Goal: Task Accomplishment & Management: Manage account settings

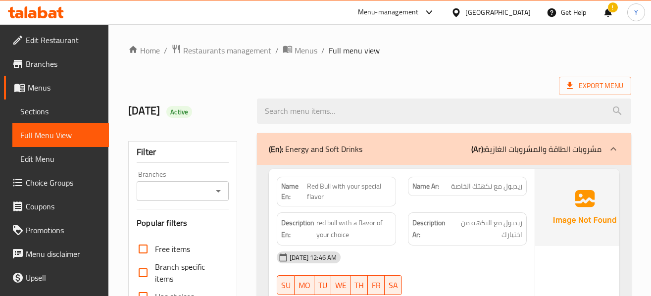
scroll to position [115, 0]
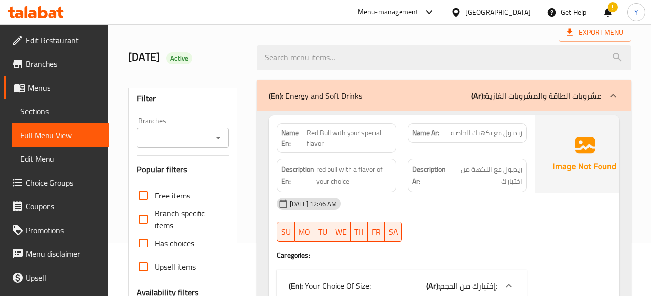
scroll to position [0, 0]
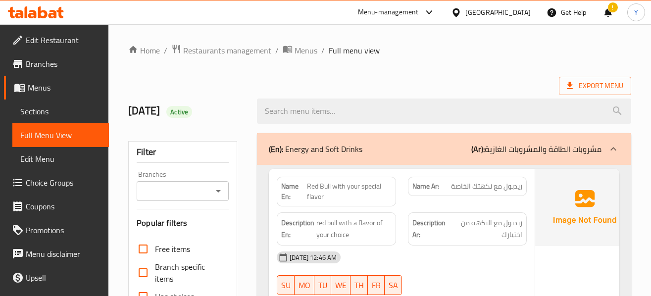
click at [505, 190] on span "ريدبول مع نكهتك الخاصة" at bounding box center [486, 186] width 71 height 10
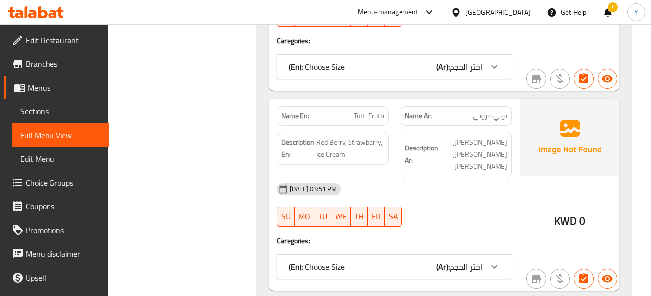
scroll to position [11982, 0]
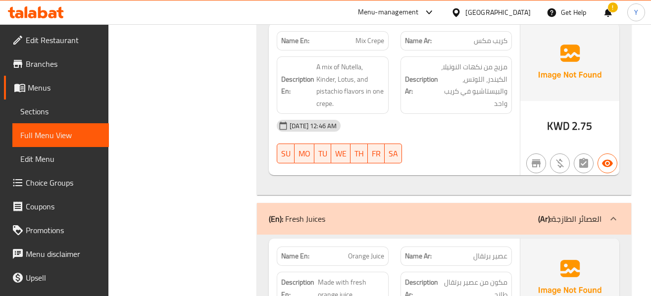
click at [487, 114] on div "09-10-2025 12:46 AM SU MO TU WE TH FR SA" at bounding box center [394, 141] width 247 height 55
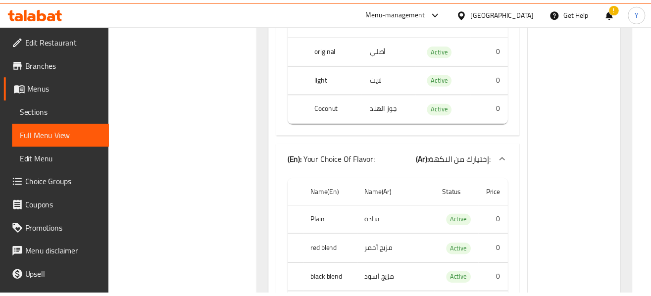
scroll to position [285, 0]
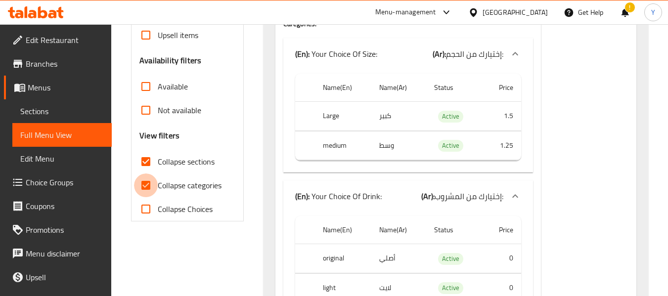
click at [146, 191] on input "Collapse categories" at bounding box center [146, 186] width 24 height 24
checkbox input "false"
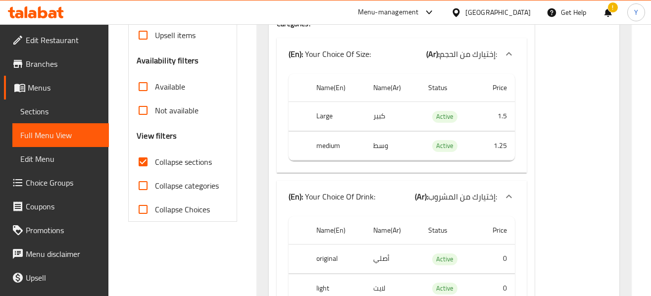
scroll to position [16473, 0]
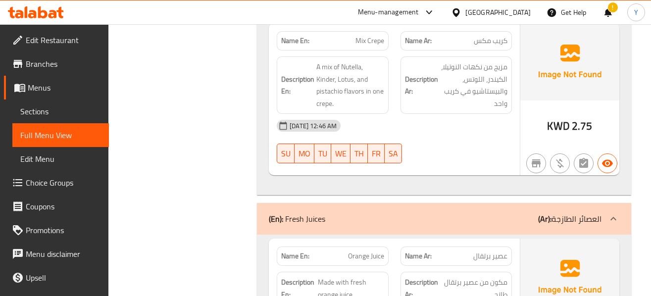
click at [384, 246] on div "Name En: Orange Juice" at bounding box center [332, 255] width 111 height 19
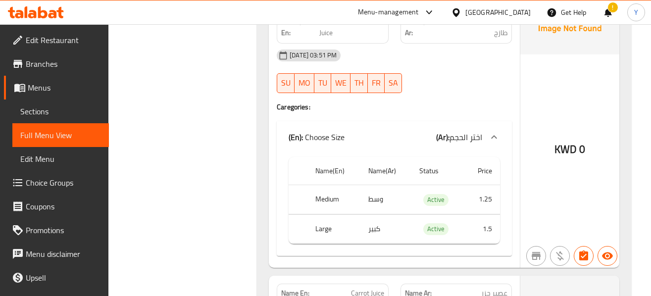
scroll to position [18927, 0]
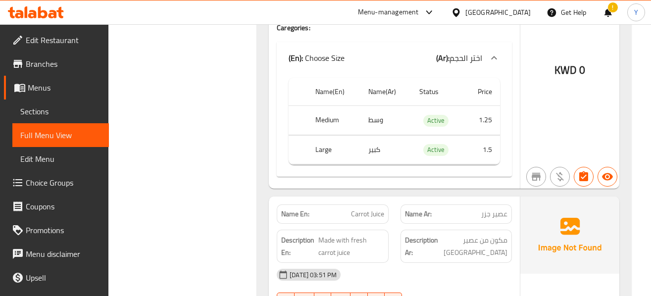
click at [504, 263] on div "08-10-2025 03:51 PM" at bounding box center [394, 275] width 247 height 24
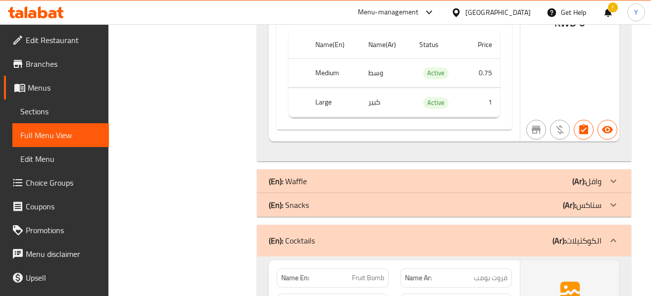
scroll to position [22925, 0]
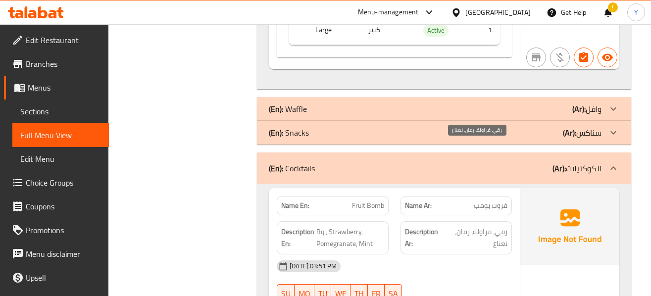
click at [505, 226] on span "رقي، فراولة، رمان، نعناع" at bounding box center [476, 238] width 62 height 24
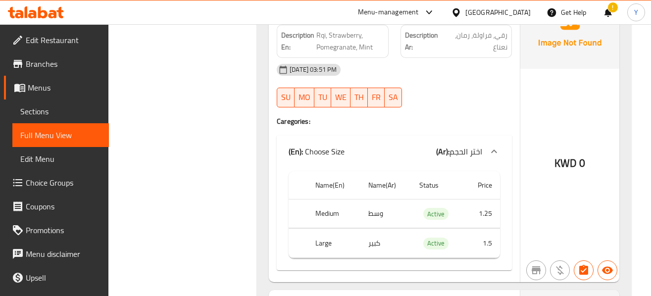
scroll to position [23123, 0]
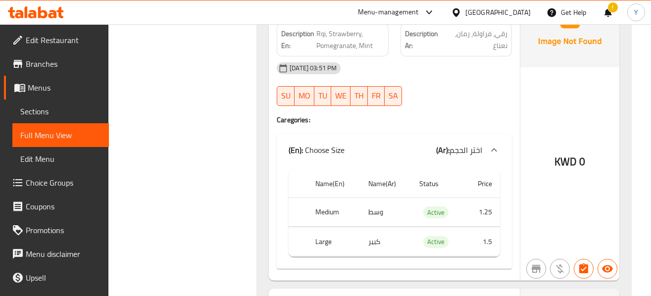
click at [558, 94] on div "KWD 0" at bounding box center [569, 135] width 99 height 290
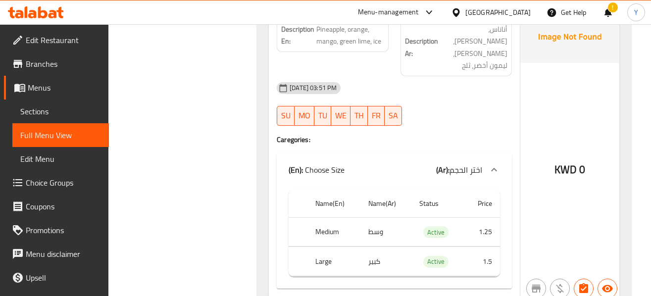
scroll to position [24686, 0]
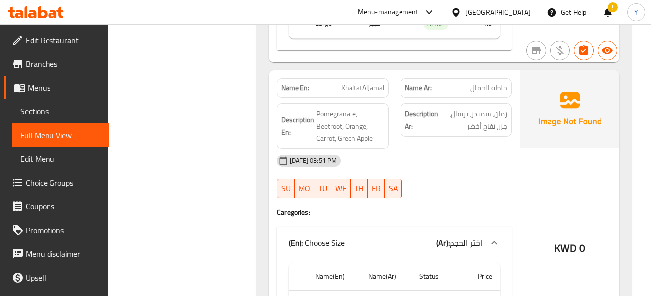
scroll to position [26448, 0]
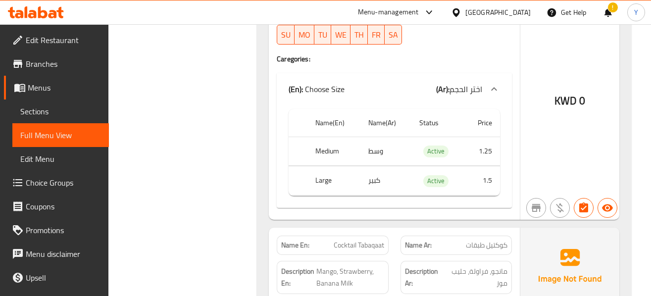
scroll to position [28130, 0]
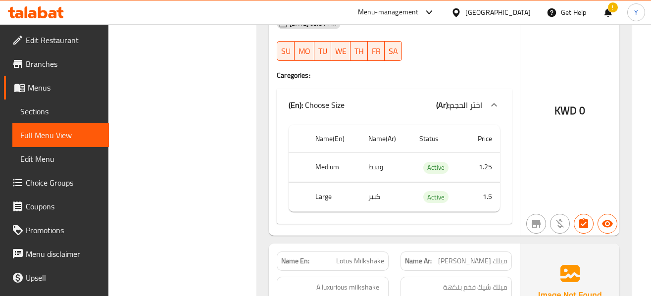
scroll to position [29772, 0]
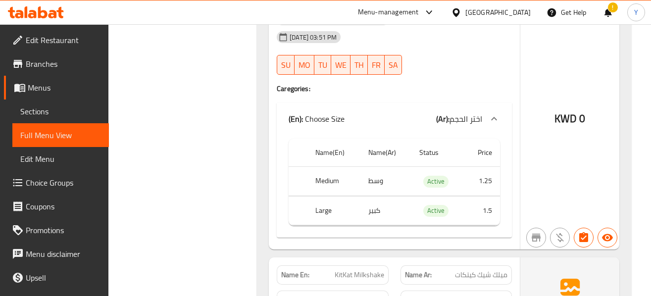
scroll to position [31138, 0]
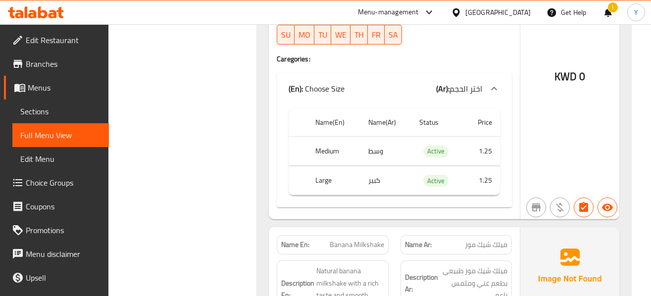
scroll to position [32167, 0]
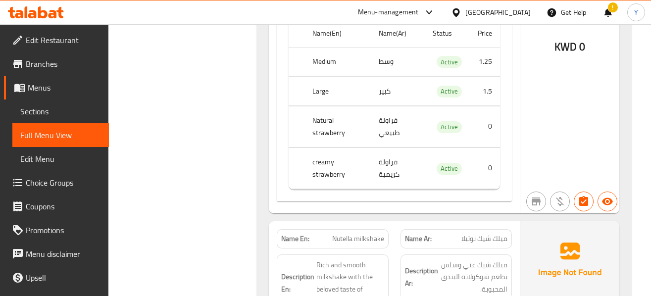
scroll to position [30841, 0]
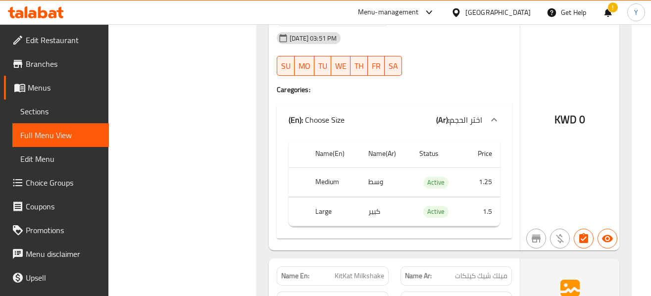
scroll to position [31138, 0]
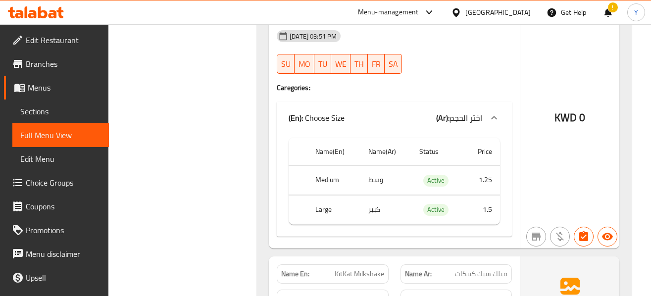
click at [360, 269] on span "KitKat Milkshake" at bounding box center [358, 274] width 49 height 10
copy span "KitKat Milkshake"
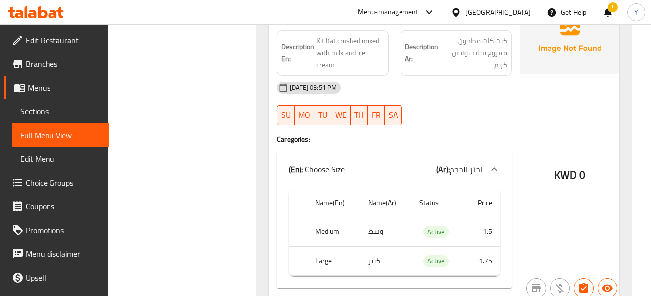
scroll to position [31415, 0]
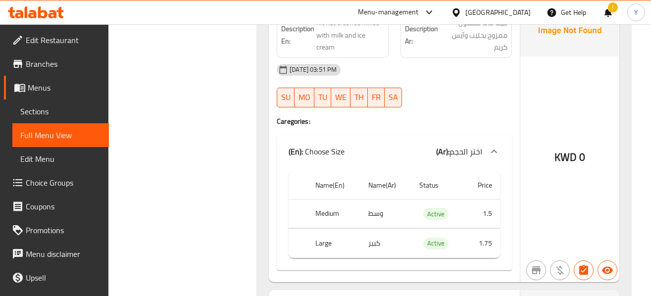
copy span "Pistachio Milkshake"
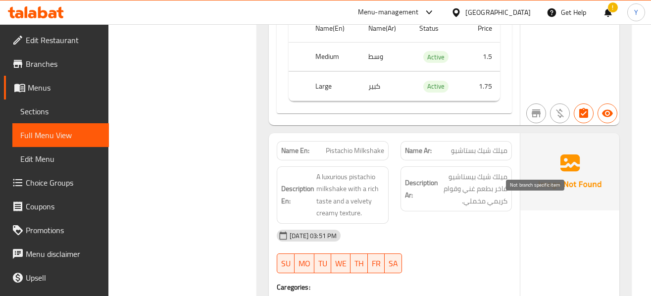
scroll to position [31573, 0]
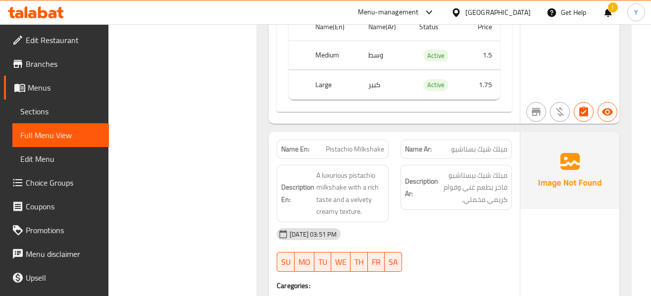
click at [528, 159] on div "KWD 0" at bounding box center [569, 289] width 99 height 315
click at [547, 168] on div "KWD 0" at bounding box center [569, 289] width 99 height 315
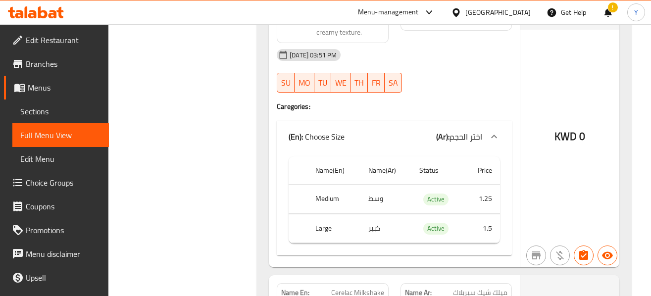
scroll to position [31751, 0]
click at [367, 288] on span "Cerelac Milkshake" at bounding box center [357, 293] width 53 height 10
copy span "Cerelac Milkshake"
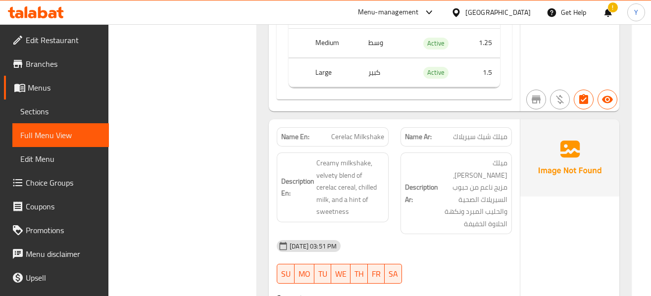
scroll to position [31910, 0]
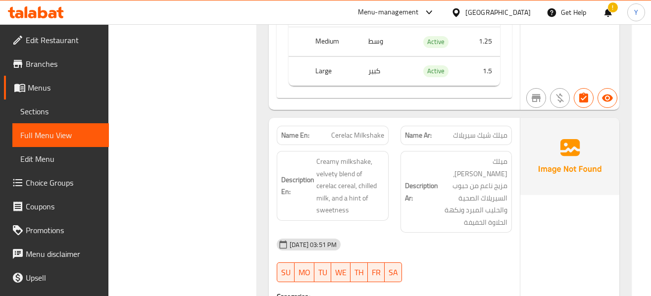
click at [609, 151] on div "KWD 0" at bounding box center [569, 287] width 99 height 339
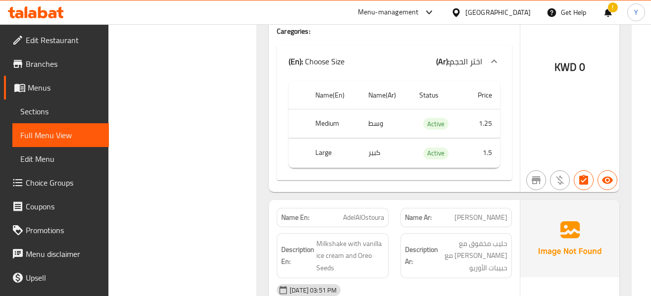
scroll to position [33473, 0]
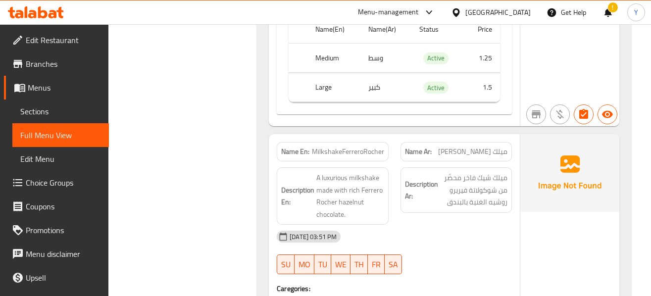
scroll to position [33837, 0]
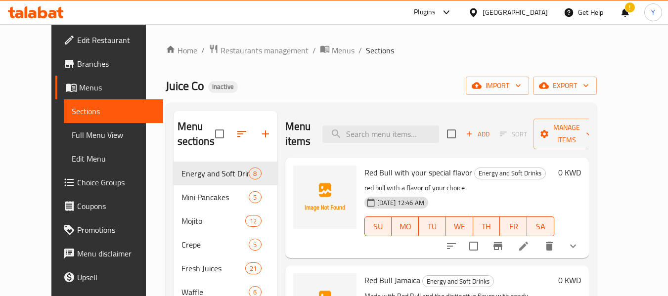
scroll to position [50, 0]
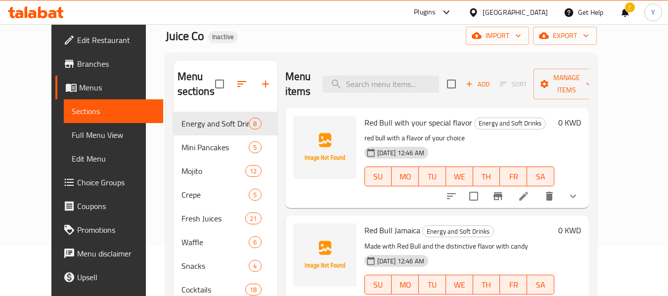
click at [361, 287] on div "SU MO TU WE TH FR SA" at bounding box center [460, 285] width 198 height 28
click at [421, 81] on input "search" at bounding box center [381, 84] width 117 height 17
paste input "KitKat Milkshake"
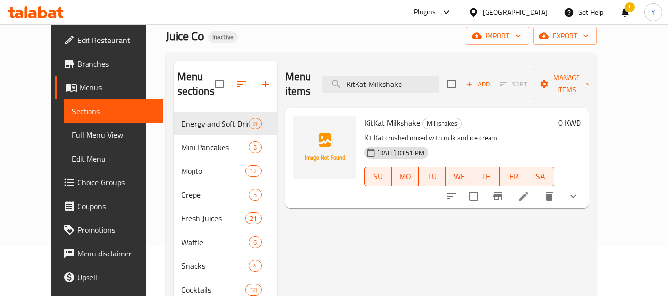
type input "KitKat Milkshake"
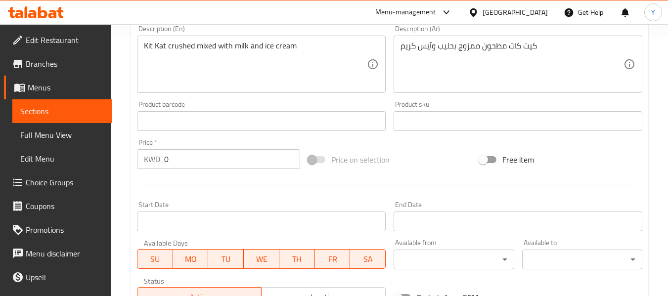
scroll to position [439, 0]
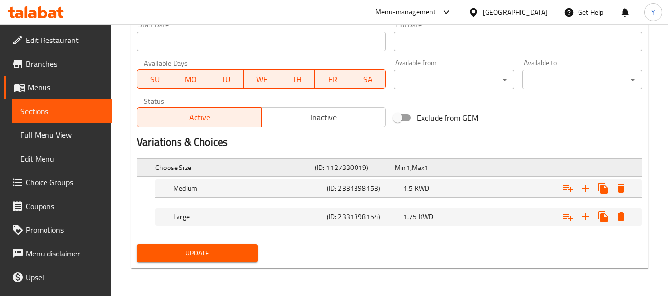
click at [252, 167] on h5 "Choose Size" at bounding box center [233, 168] width 156 height 10
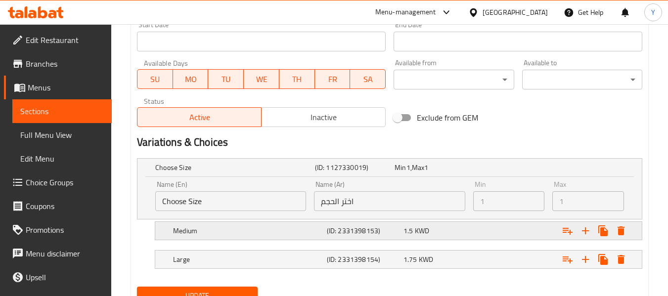
click at [411, 235] on span "1.5" at bounding box center [408, 231] width 9 height 13
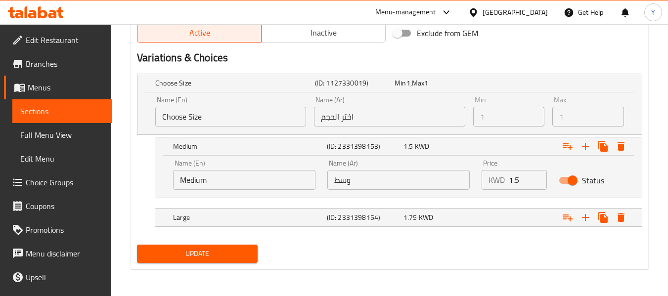
scroll to position [524, 0]
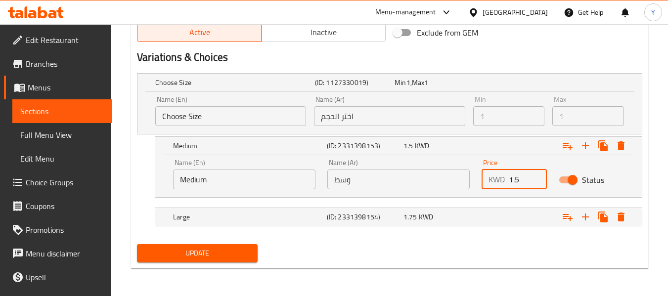
click at [514, 178] on input "1.5" at bounding box center [528, 180] width 38 height 20
click at [516, 179] on input "1.5" at bounding box center [528, 180] width 38 height 20
type input "1.25"
click at [444, 219] on div "1.75 KWD" at bounding box center [440, 217] width 73 height 10
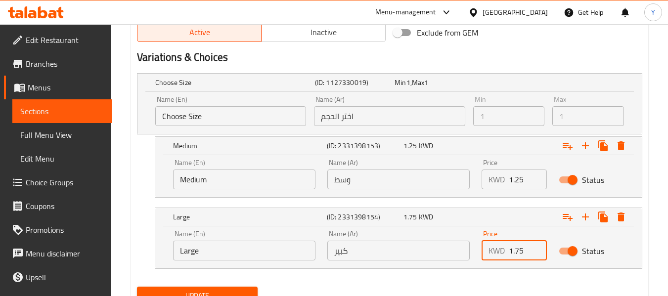
click at [519, 255] on input "1.75" at bounding box center [528, 251] width 38 height 20
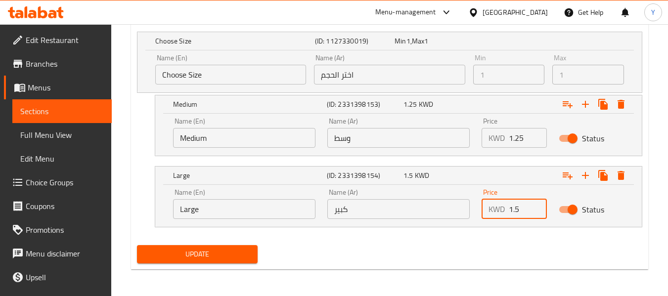
scroll to position [567, 0]
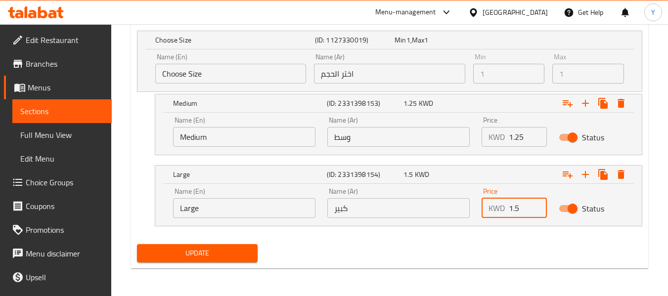
type input "1.5"
click at [231, 250] on span "Update" at bounding box center [197, 253] width 104 height 12
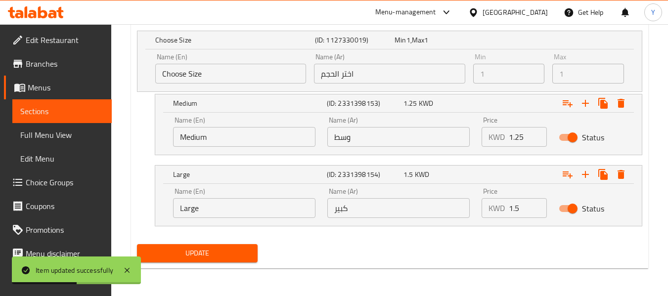
click at [231, 250] on span "Update" at bounding box center [197, 253] width 104 height 12
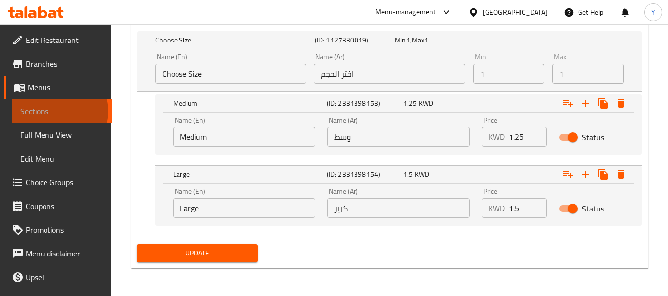
click at [59, 111] on span "Sections" at bounding box center [62, 111] width 84 height 12
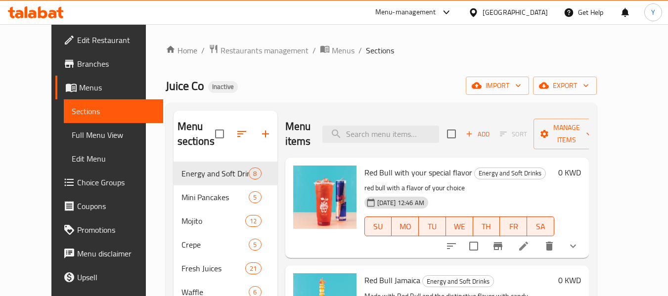
click at [216, 80] on div "Juice Co Inactive import export" at bounding box center [381, 86] width 431 height 18
click at [395, 130] on input "search" at bounding box center [381, 134] width 117 height 17
paste input "Pistachio Milkshake"
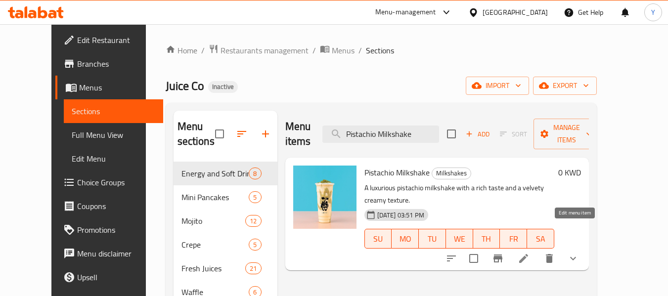
type input "Pistachio Milkshake"
click at [530, 253] on icon at bounding box center [524, 259] width 12 height 12
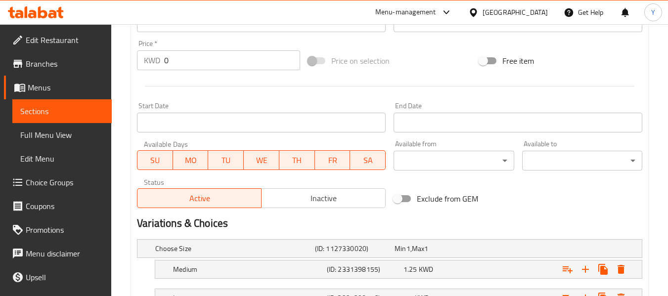
scroll to position [439, 0]
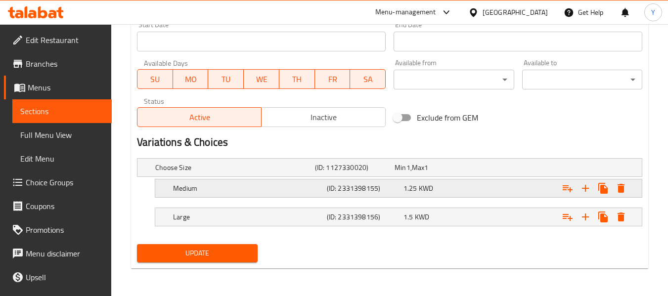
click at [423, 188] on span "KWD" at bounding box center [426, 188] width 14 height 13
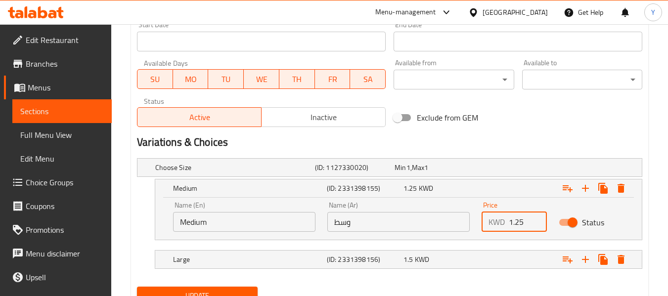
click at [518, 224] on input "1.25" at bounding box center [528, 222] width 38 height 20
type input "1.5"
click at [461, 258] on div "1.5 KWD" at bounding box center [440, 260] width 73 height 10
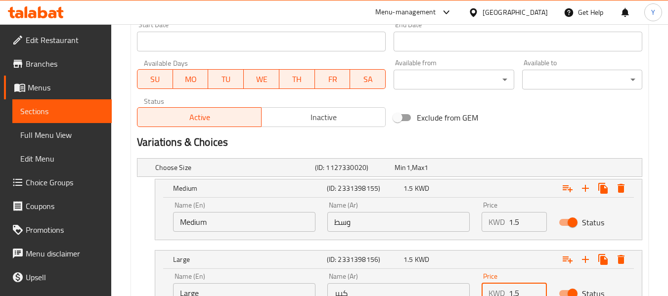
click at [517, 295] on input "1.5" at bounding box center [528, 293] width 38 height 20
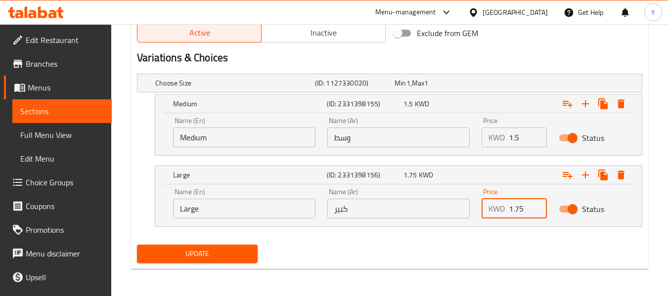
scroll to position [524, 0]
type input "1.75"
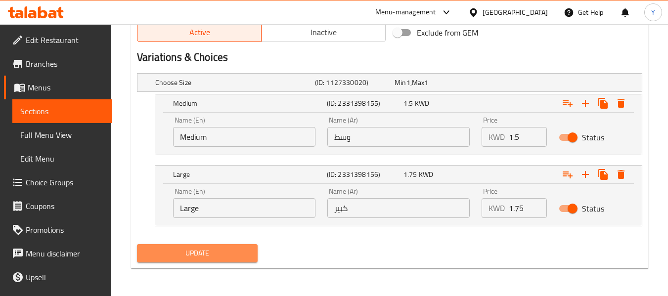
click at [223, 255] on span "Update" at bounding box center [197, 253] width 104 height 12
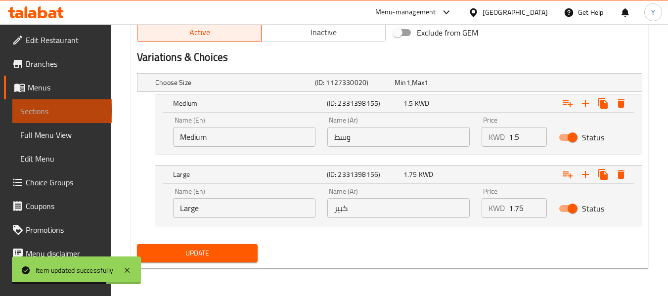
click at [61, 110] on span "Sections" at bounding box center [62, 111] width 84 height 12
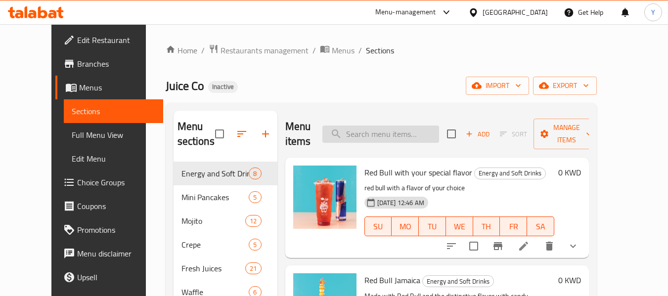
click at [422, 140] on input "search" at bounding box center [381, 134] width 117 height 17
paste input "Cerelac Milkshake"
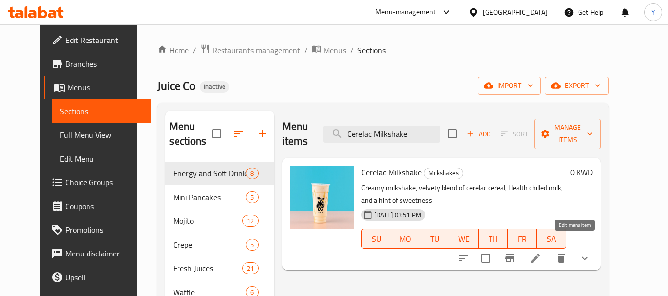
type input "Cerelac Milkshake"
click at [540, 254] on icon at bounding box center [535, 258] width 9 height 9
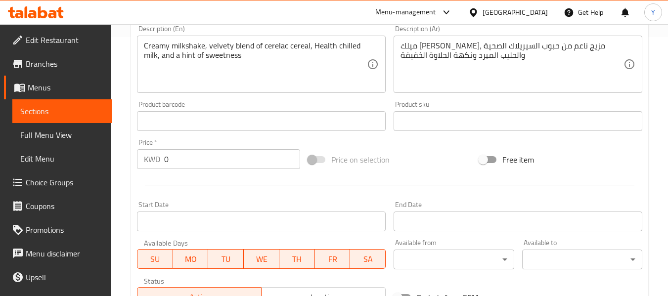
scroll to position [439, 0]
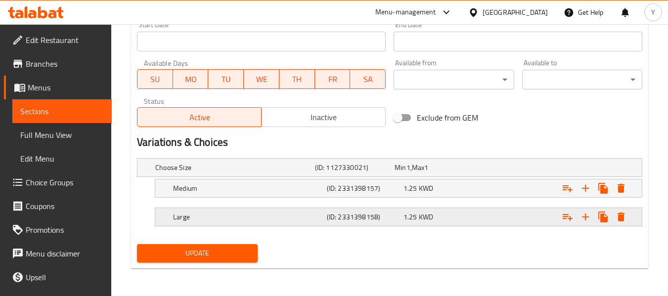
click at [418, 216] on div "1.25 KWD" at bounding box center [440, 217] width 73 height 10
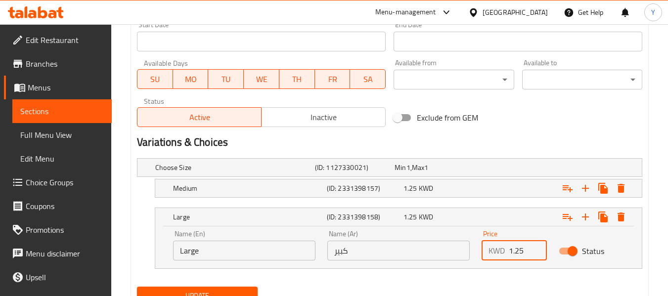
click at [517, 251] on input "1.25" at bounding box center [528, 251] width 38 height 20
type input "1.5"
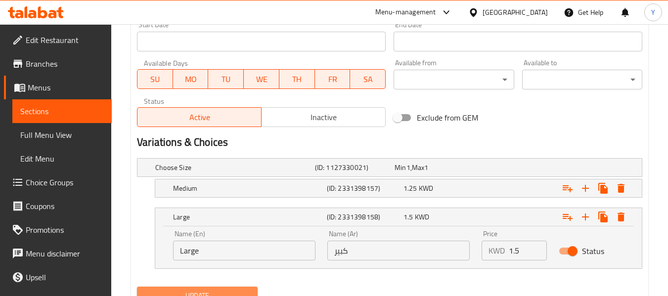
click at [256, 291] on button "Update" at bounding box center [197, 296] width 120 height 18
click at [76, 110] on span "Sections" at bounding box center [62, 111] width 84 height 12
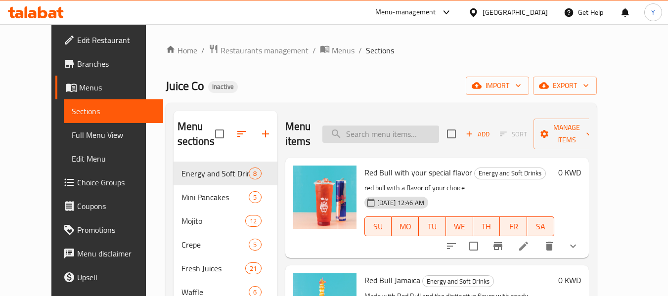
click at [425, 132] on input "search" at bounding box center [381, 134] width 117 height 17
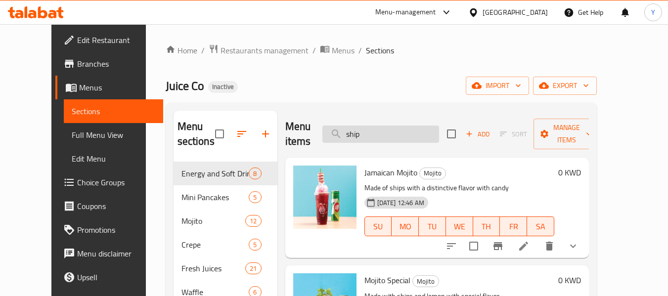
click at [381, 138] on input "ship" at bounding box center [381, 134] width 117 height 17
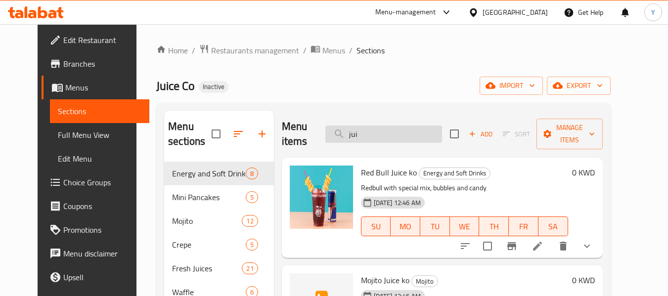
click at [429, 142] on input "jui" at bounding box center [384, 134] width 117 height 17
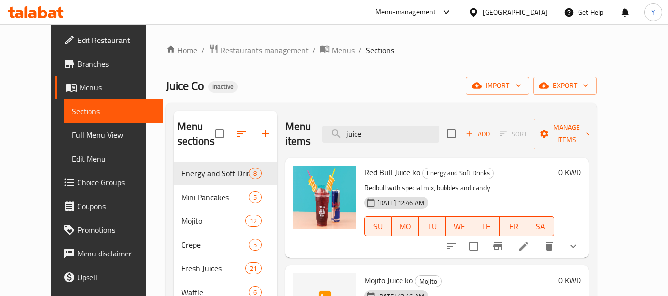
type input "juice"
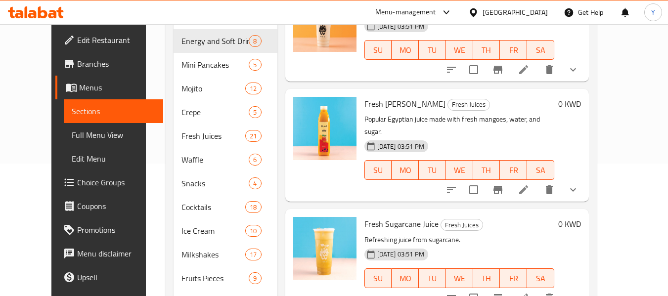
scroll to position [353, 0]
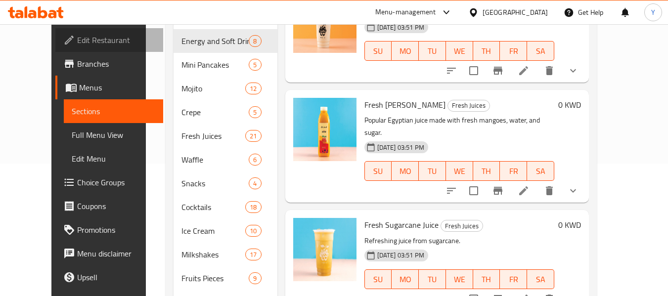
click at [77, 40] on span "Edit Restaurant" at bounding box center [116, 40] width 78 height 12
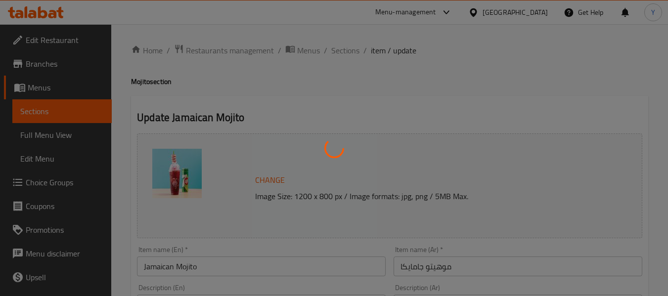
type input "إضافات"
type input "0"
type input "الحجم الخاص بك من"
type input "1"
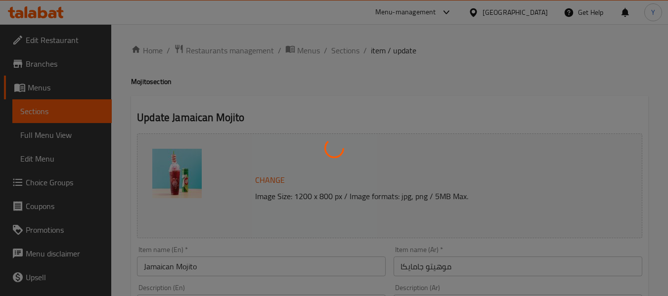
type input "1"
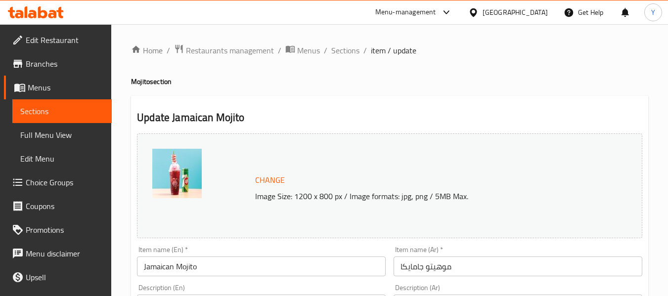
click at [232, 118] on h2 "Update Jamaican Mojito" at bounding box center [390, 117] width 506 height 15
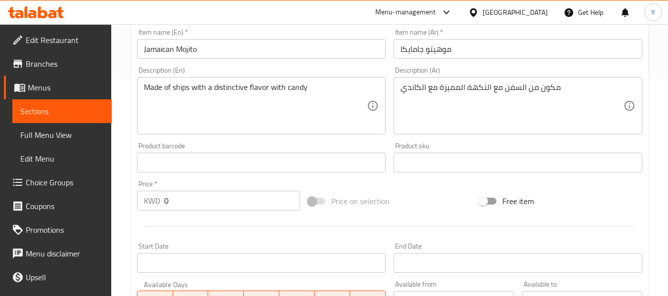
scroll to position [222, 0]
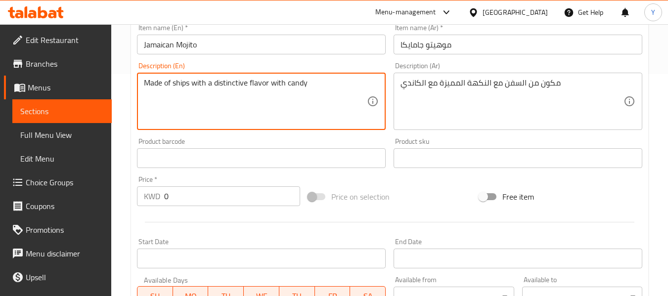
click at [178, 85] on textarea "Made of ships with a distinctive flavor with candy" at bounding box center [255, 101] width 223 height 47
paste textarea "7UP"
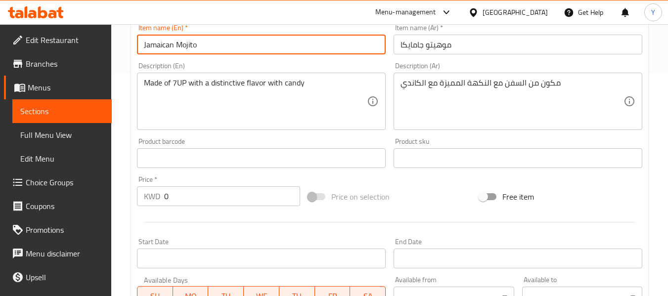
click at [223, 46] on input "Jamaican Mojito" at bounding box center [261, 45] width 249 height 20
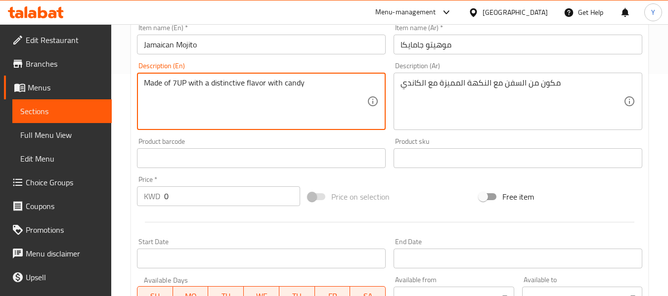
drag, startPoint x: 177, startPoint y: 81, endPoint x: 185, endPoint y: 80, distance: 8.0
drag, startPoint x: 185, startPoint y: 80, endPoint x: 175, endPoint y: 81, distance: 10.4
click at [175, 81] on textarea "Made of 7up with a distinctive flavor with candy" at bounding box center [255, 101] width 223 height 47
type textarea "Made of 7up with a distinctive flavor with candy"
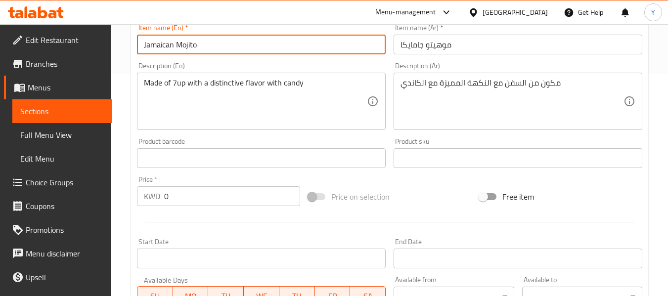
click at [232, 47] on input "Jamaican Mojito" at bounding box center [261, 45] width 249 height 20
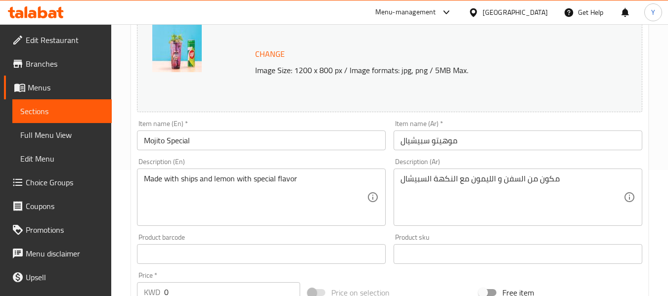
scroll to position [175, 0]
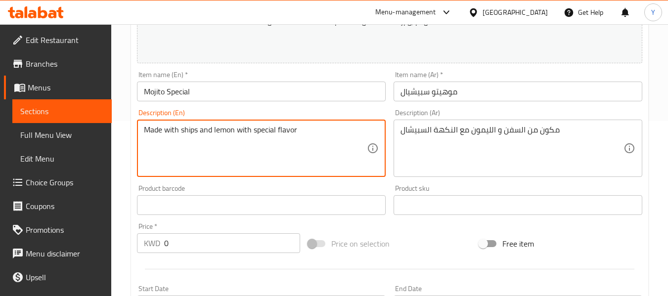
click at [189, 134] on textarea "Made with ships and lemon with special flavor" at bounding box center [255, 148] width 223 height 47
paste textarea "7up"
type textarea "Made with 7up and lemon with special flavor"
click at [236, 95] on input "Mojito Special" at bounding box center [261, 92] width 249 height 20
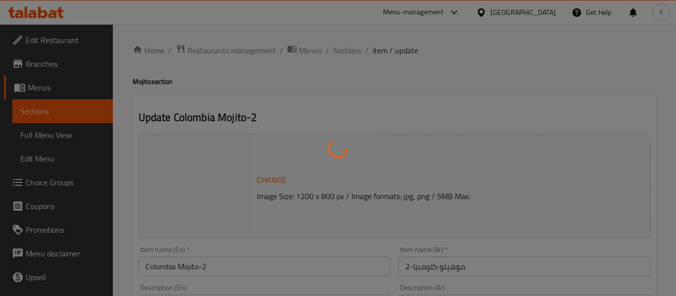
type input "إضافات"
type input "0"
type input "الحجم الخاص بك من"
type input "1"
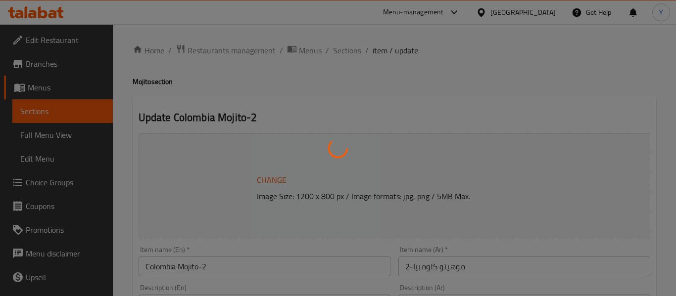
type input "1"
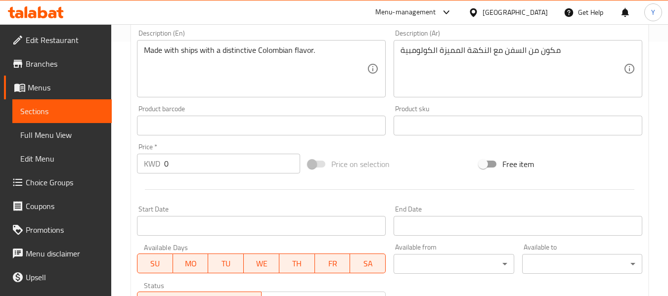
scroll to position [246, 0]
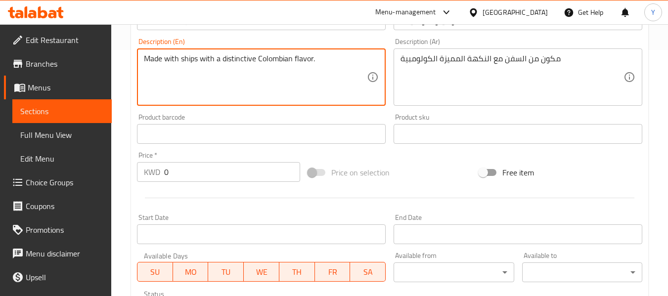
click at [192, 56] on textarea "Made with ships with a distinctive Colombian flavor." at bounding box center [255, 77] width 223 height 47
paste textarea "7up"
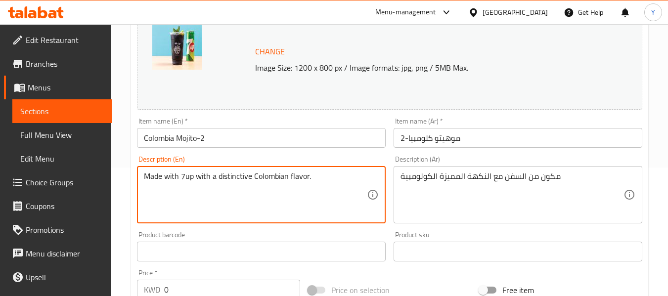
scroll to position [123, 0]
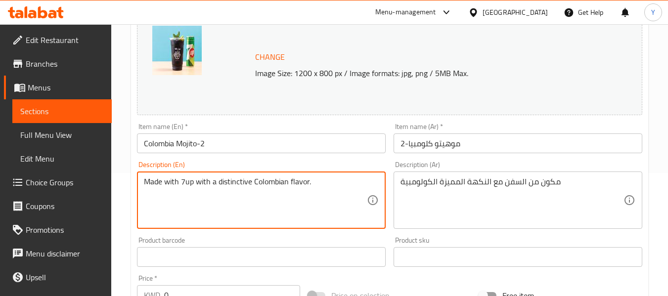
type textarea "Made with 7up with a distinctive Colombian flavor."
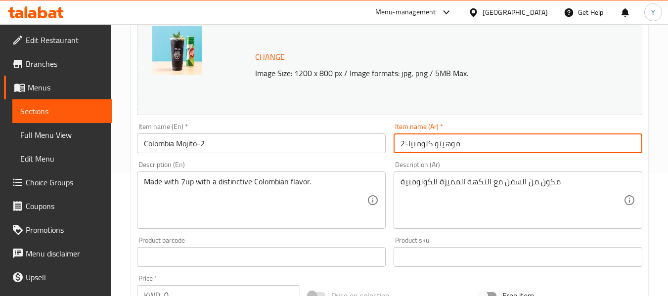
click at [524, 145] on input "موهيتو كلومبيا-2" at bounding box center [518, 144] width 249 height 20
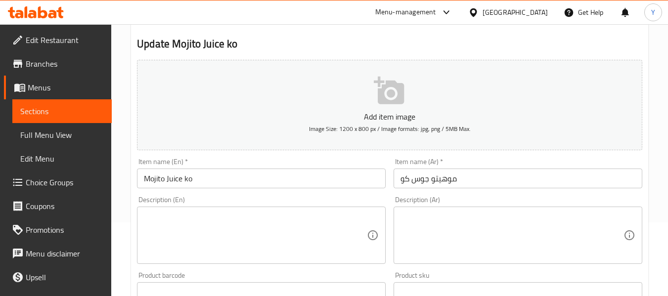
scroll to position [121, 0]
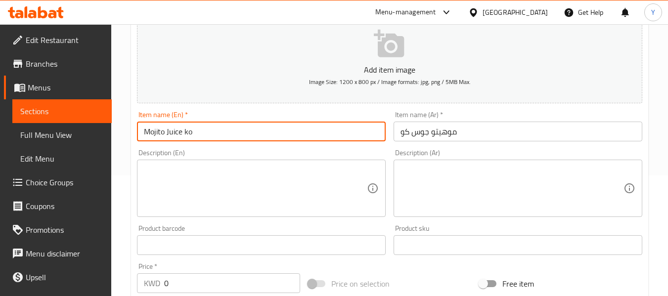
click at [186, 134] on input "Mojito Juice ko" at bounding box center [261, 132] width 249 height 20
type input "Mojito Juice Co"
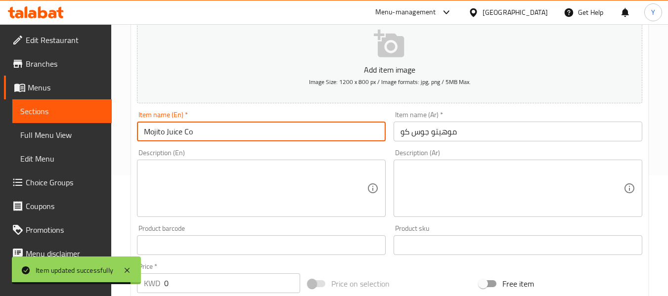
click at [55, 109] on span "Sections" at bounding box center [62, 111] width 84 height 12
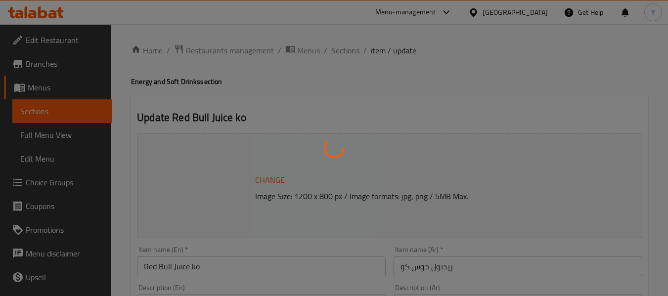
type input "إضافات"
type input "0"
type input "إضافات"
type input "0"
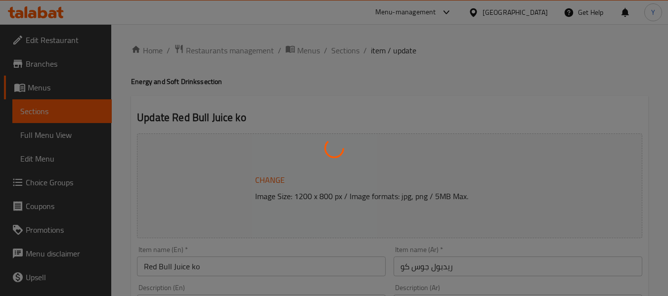
type input "0"
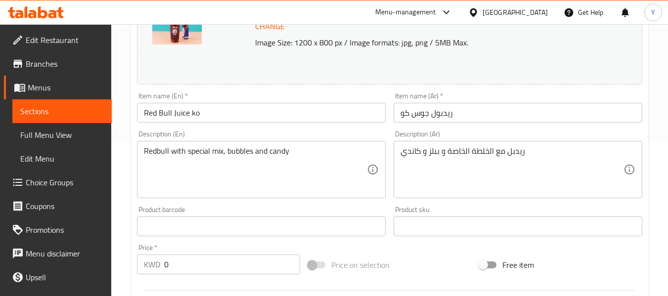
scroll to position [149, 0]
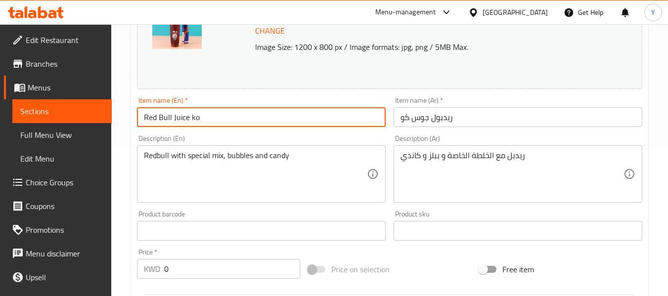
click at [191, 116] on input "Red Bull Juice ko" at bounding box center [261, 117] width 249 height 20
type input "Red Bull Juice Co"
